Goal: Find specific page/section: Find specific page/section

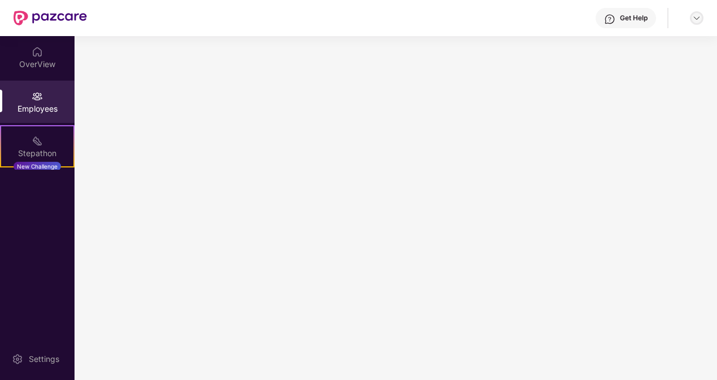
click at [693, 13] on div at bounding box center [696, 18] width 14 height 14
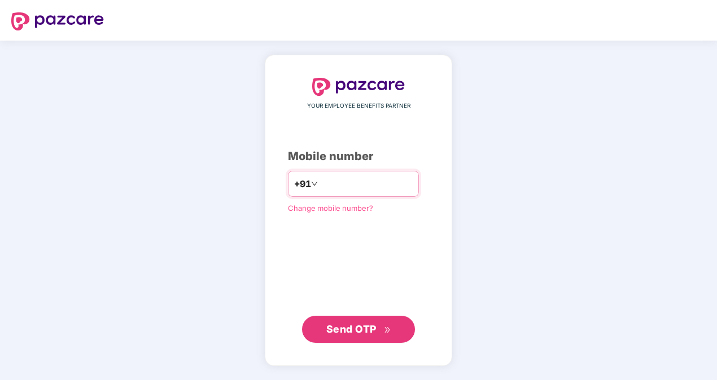
click at [327, 182] on input "number" at bounding box center [366, 184] width 93 height 18
type input "**********"
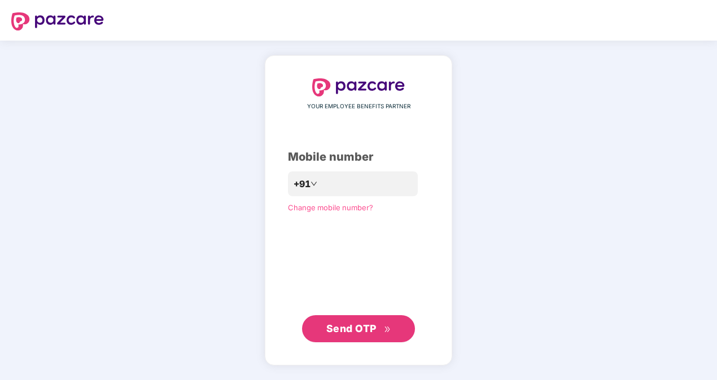
click at [353, 328] on span "Send OTP" at bounding box center [351, 329] width 50 height 12
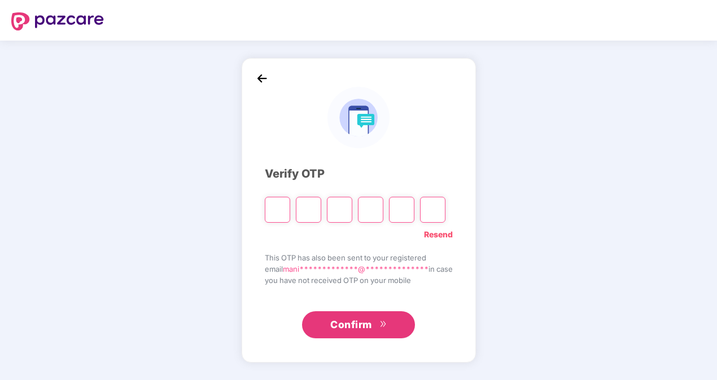
type input "*"
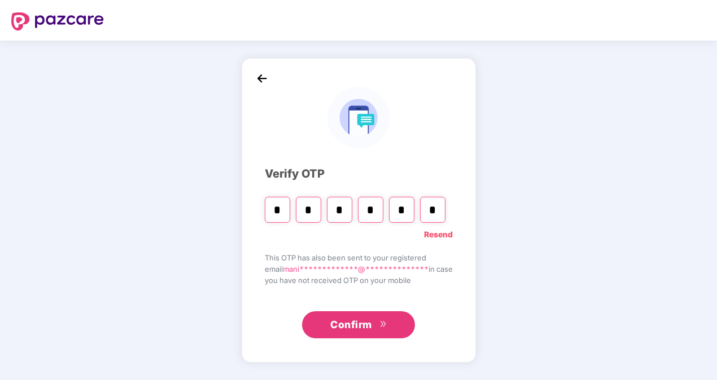
type input "*"
click at [353, 328] on span "Confirm" at bounding box center [351, 325] width 42 height 16
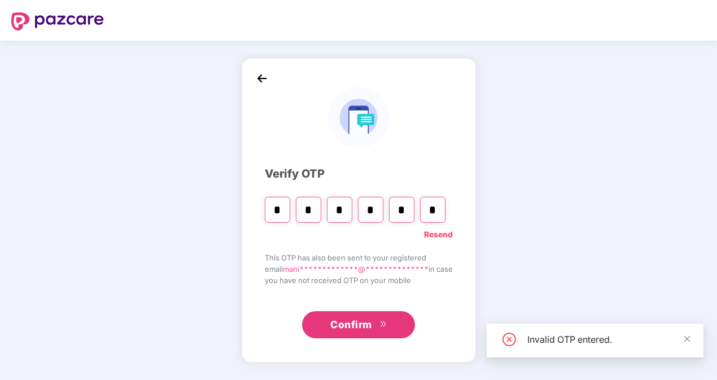
click at [369, 209] on input "*" at bounding box center [370, 210] width 25 height 26
click at [339, 207] on input "*" at bounding box center [339, 210] width 25 height 26
type input "*"
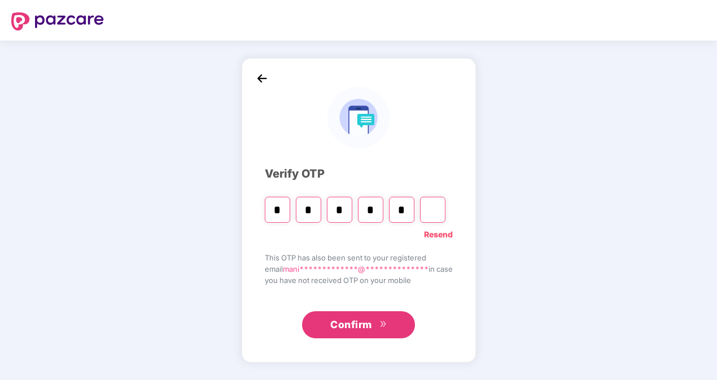
type input "*"
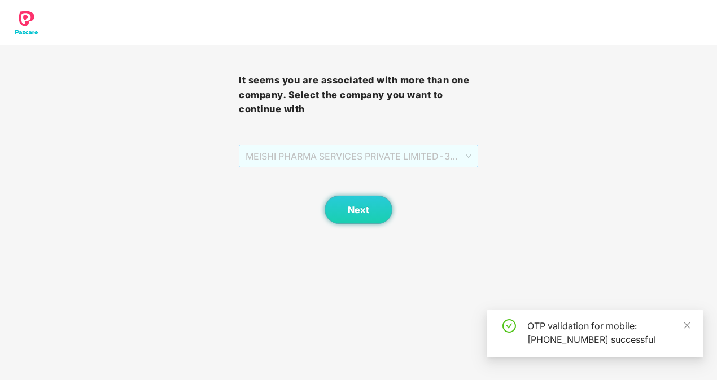
click at [476, 152] on div "MEISHI PHARMA SERVICES PRIVATE LIMITED - 303000013 - ADMIN" at bounding box center [358, 156] width 239 height 23
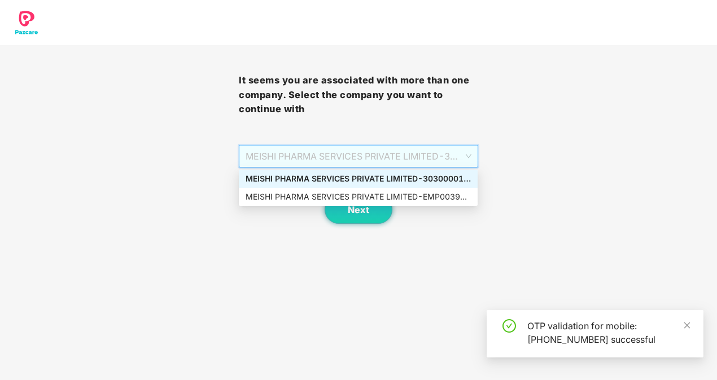
click at [435, 176] on div "MEISHI PHARMA SERVICES PRIVATE LIMITED - 303000013 - ADMIN" at bounding box center [357, 179] width 225 height 12
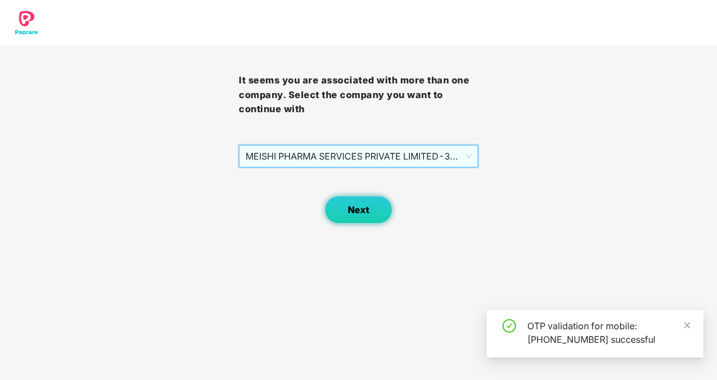
click at [363, 208] on span "Next" at bounding box center [358, 210] width 21 height 11
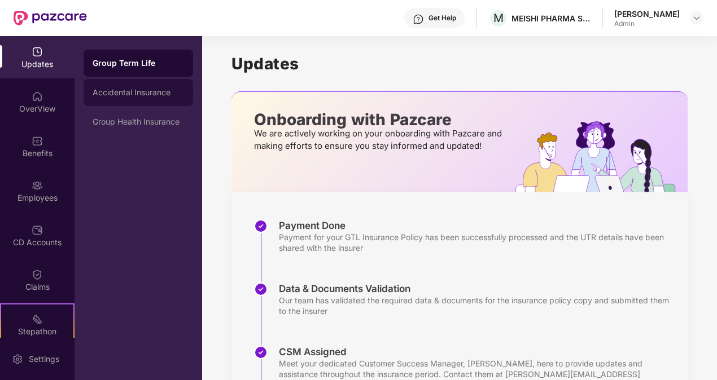
click at [121, 98] on div "Accidental Insurance" at bounding box center [138, 92] width 109 height 27
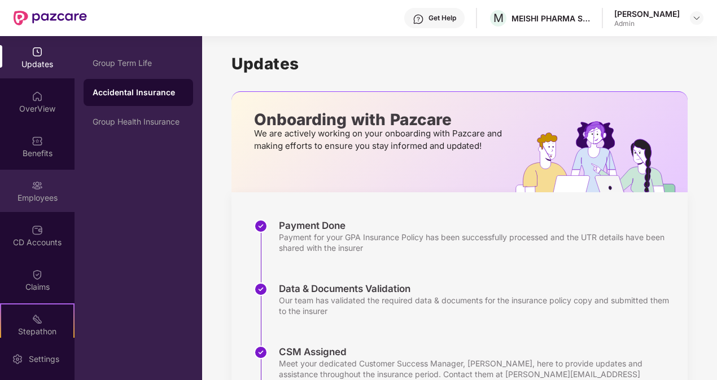
click at [36, 192] on div "Employees" at bounding box center [37, 197] width 74 height 11
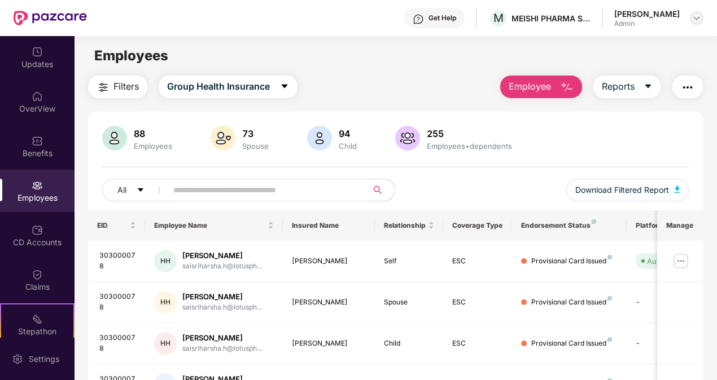
click at [696, 20] on img at bounding box center [696, 18] width 9 height 9
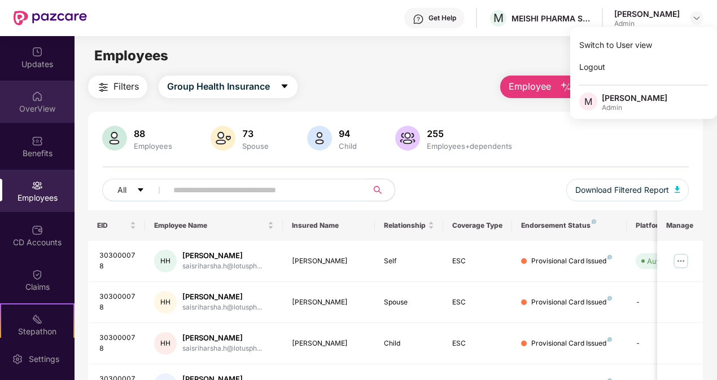
click at [41, 103] on div "OverView" at bounding box center [37, 108] width 74 height 11
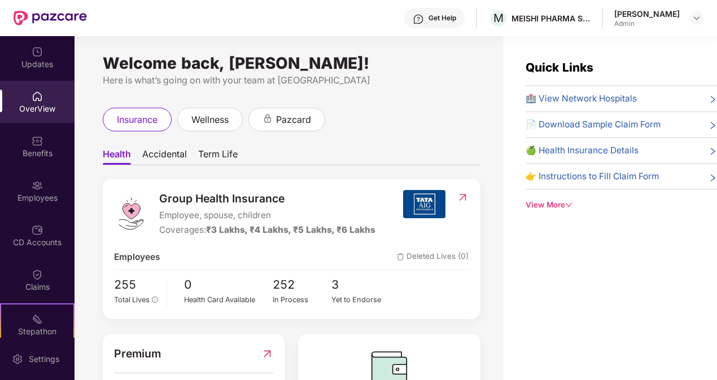
click at [172, 155] on span "Accidental" at bounding box center [164, 156] width 45 height 16
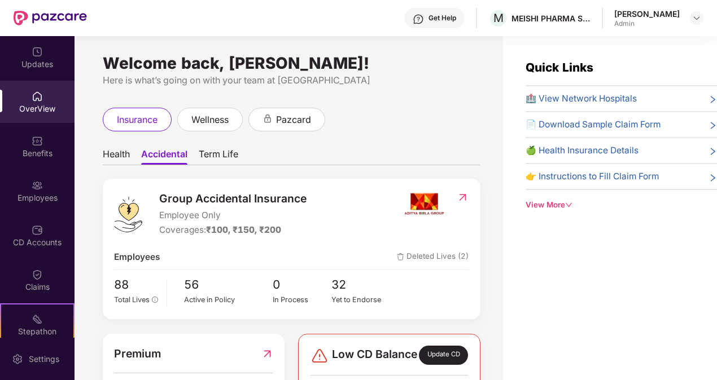
click at [219, 148] on span "Term Life" at bounding box center [218, 156] width 39 height 16
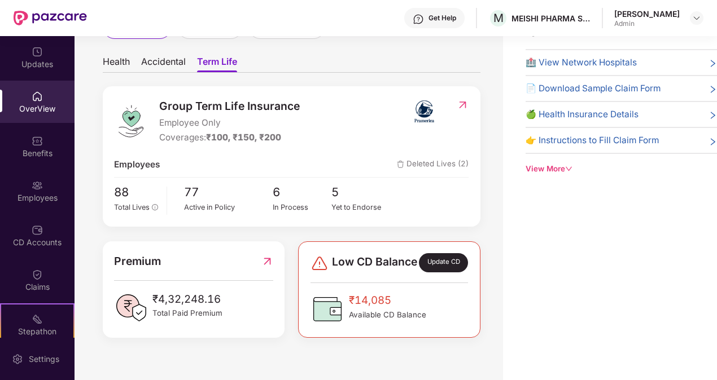
scroll to position [34, 0]
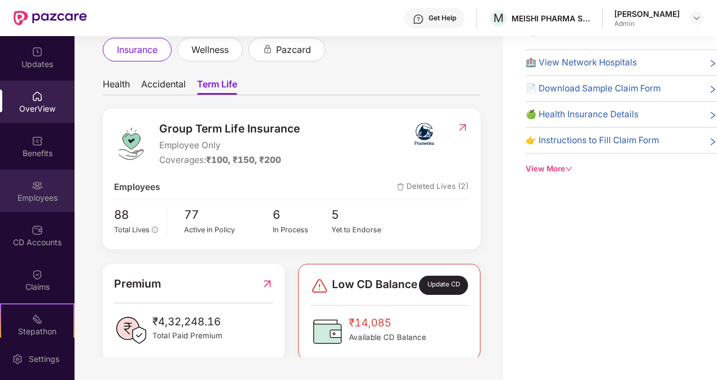
click at [27, 196] on div "Employees" at bounding box center [37, 197] width 74 height 11
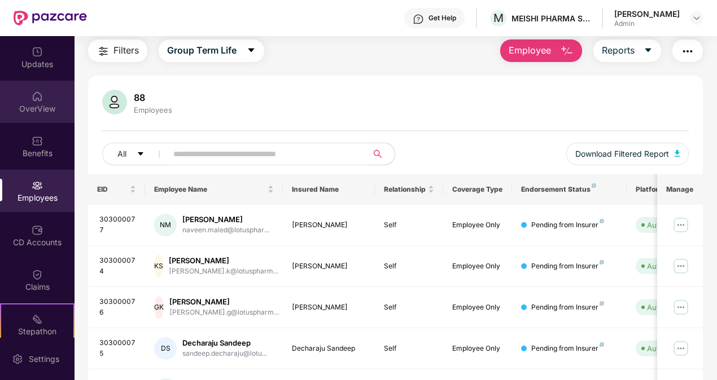
click at [18, 106] on div "OverView" at bounding box center [37, 108] width 74 height 11
